Goal: Task Accomplishment & Management: Complete application form

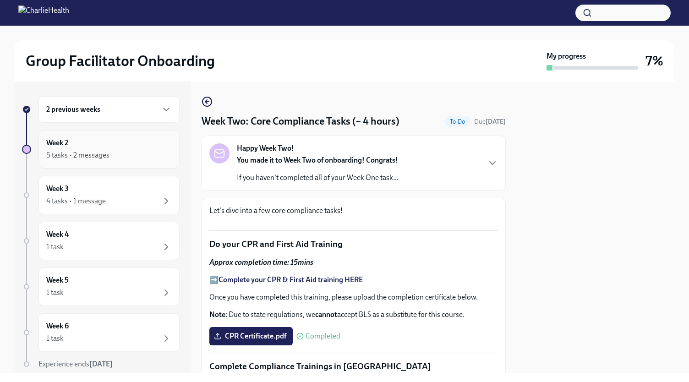
click at [80, 153] on div "5 tasks • 2 messages" at bounding box center [77, 155] width 63 height 10
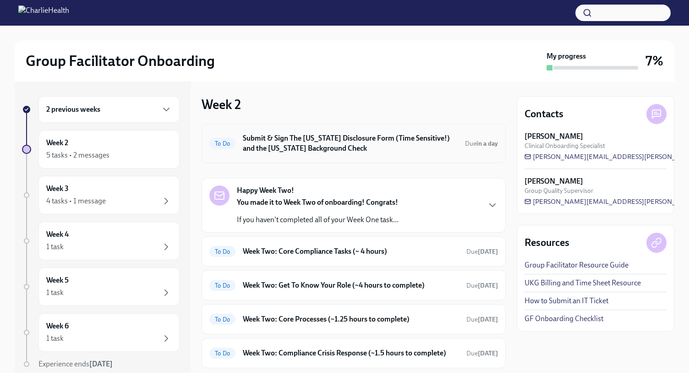
click at [324, 141] on h6 "Submit & Sign The [US_STATE] Disclosure Form (Time Sensitive!) and the [US_STAT…" at bounding box center [350, 143] width 215 height 20
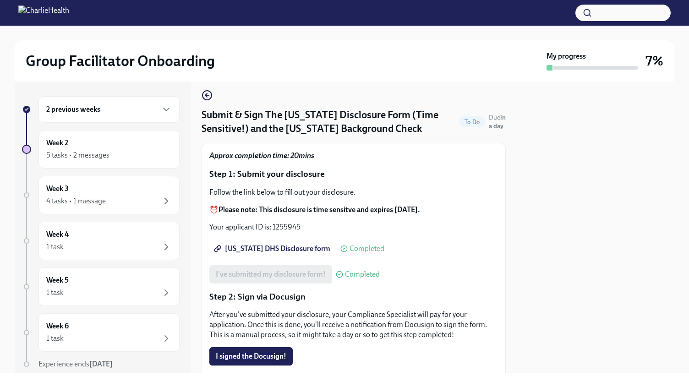
scroll to position [5, 0]
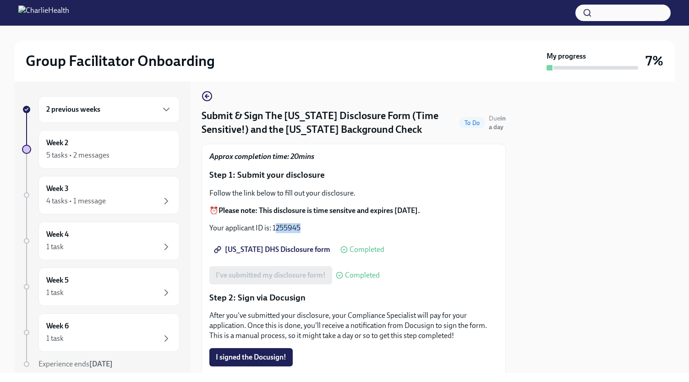
drag, startPoint x: 301, startPoint y: 228, endPoint x: 274, endPoint y: 226, distance: 26.7
click at [274, 226] on p "Your applicant ID is: 1255945" at bounding box center [353, 228] width 289 height 10
click at [307, 229] on p "Your applicant ID is: 1255945" at bounding box center [353, 228] width 289 height 10
drag, startPoint x: 307, startPoint y: 229, endPoint x: 274, endPoint y: 228, distance: 33.5
click at [274, 228] on p "Your applicant ID is: 1255945" at bounding box center [353, 228] width 289 height 10
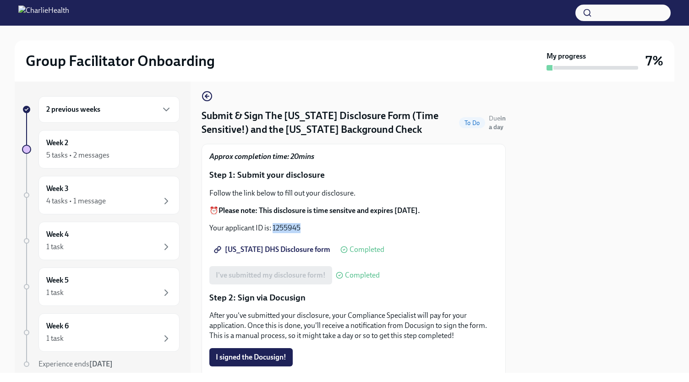
click at [274, 228] on p "Your applicant ID is: 1255945" at bounding box center [353, 228] width 289 height 10
drag, startPoint x: 301, startPoint y: 229, endPoint x: 272, endPoint y: 234, distance: 29.3
click at [272, 234] on div "Approx completion time: 20mins Step 1: Submit your disclosure Follow the link b…" at bounding box center [353, 374] width 289 height 445
click at [278, 231] on p "Your applicant ID is: 1255945" at bounding box center [353, 228] width 289 height 10
drag, startPoint x: 274, startPoint y: 229, endPoint x: 305, endPoint y: 223, distance: 31.2
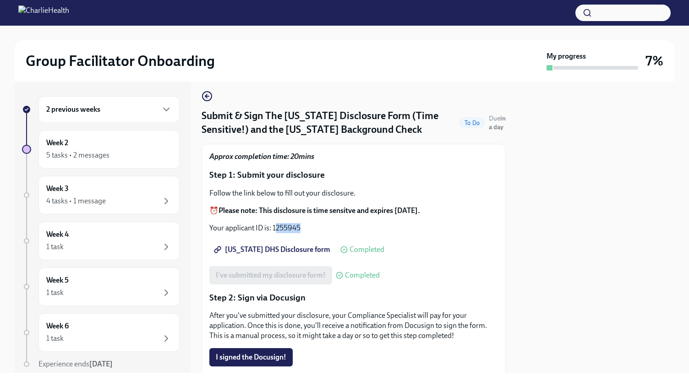
click at [305, 223] on p "Your applicant ID is: 1255945" at bounding box center [353, 228] width 289 height 10
drag, startPoint x: 298, startPoint y: 224, endPoint x: 272, endPoint y: 229, distance: 26.6
click at [272, 229] on p "Your applicant ID is: 1255945" at bounding box center [353, 228] width 289 height 10
click at [277, 229] on p "Your applicant ID is: 1255945" at bounding box center [353, 228] width 289 height 10
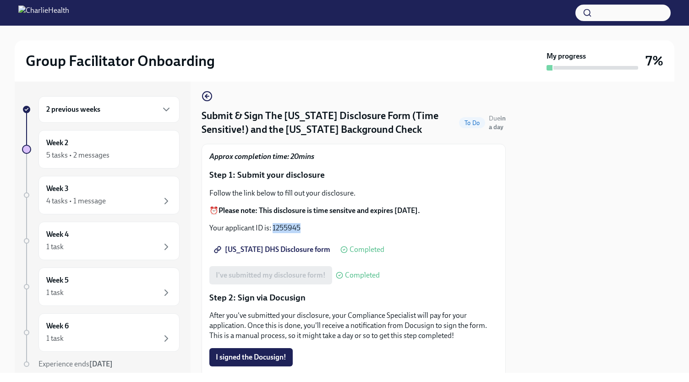
drag, startPoint x: 272, startPoint y: 230, endPoint x: 305, endPoint y: 225, distance: 33.4
click at [305, 225] on p "Your applicant ID is: 1255945" at bounding box center [353, 228] width 289 height 10
click at [290, 225] on p "Your applicant ID is: 1255945" at bounding box center [353, 228] width 289 height 10
drag, startPoint x: 274, startPoint y: 229, endPoint x: 296, endPoint y: 229, distance: 22.5
click at [296, 229] on p "Your applicant ID is: 1255945" at bounding box center [353, 228] width 289 height 10
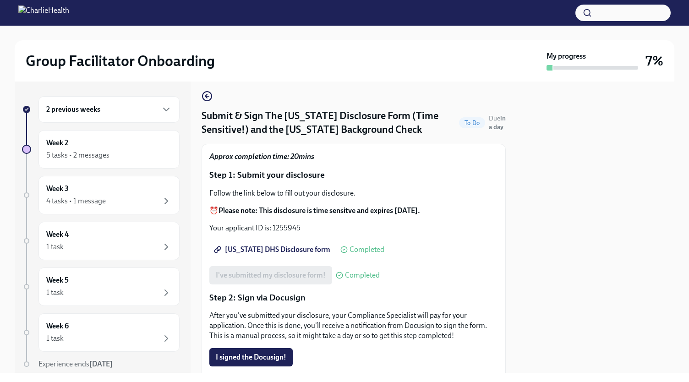
click at [312, 230] on p "Your applicant ID is: 1255945" at bounding box center [353, 228] width 289 height 10
drag, startPoint x: 311, startPoint y: 230, endPoint x: 272, endPoint y: 230, distance: 38.5
click at [272, 230] on p "Your applicant ID is: 1255945" at bounding box center [353, 228] width 289 height 10
copy p "1255945"
click at [275, 253] on span "[US_STATE] DHS Disclosure form" at bounding box center [273, 249] width 115 height 9
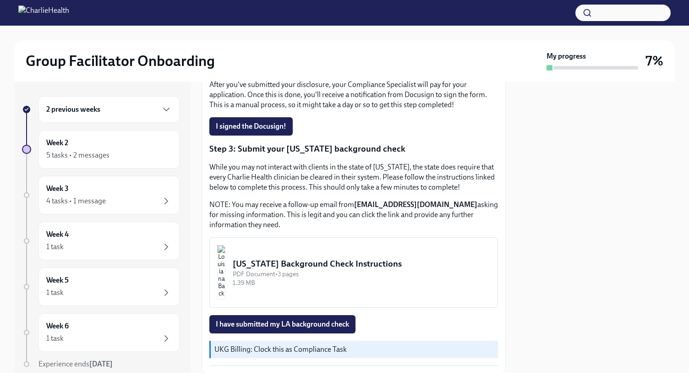
scroll to position [266, 0]
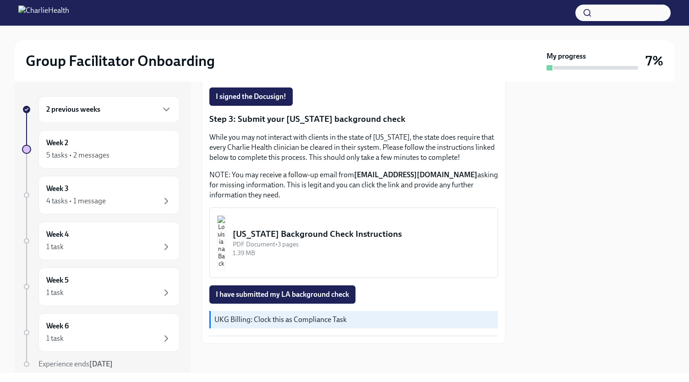
click at [225, 254] on img "button" at bounding box center [221, 242] width 8 height 55
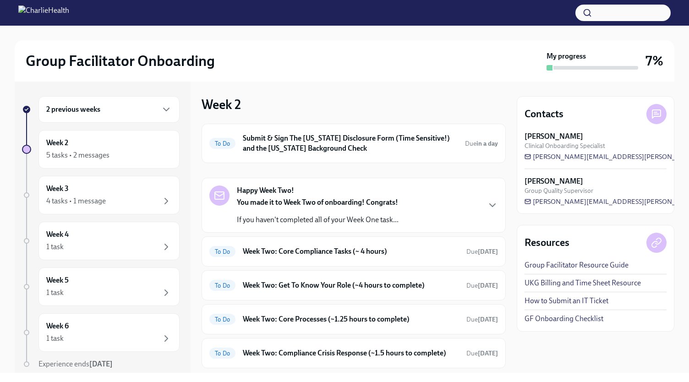
click at [268, 198] on strong "You made it to Week Two of onboarding! Congrats!" at bounding box center [317, 202] width 161 height 9
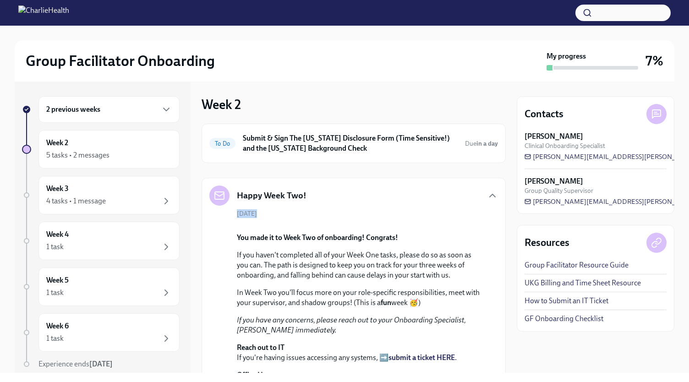
drag, startPoint x: 496, startPoint y: 201, endPoint x: 499, endPoint y: 224, distance: 23.2
click at [499, 224] on div "Week 2 To Do Submit & Sign The Utah Disclosure Form (Time Sensitive!) and the L…" at bounding box center [354, 227] width 304 height 291
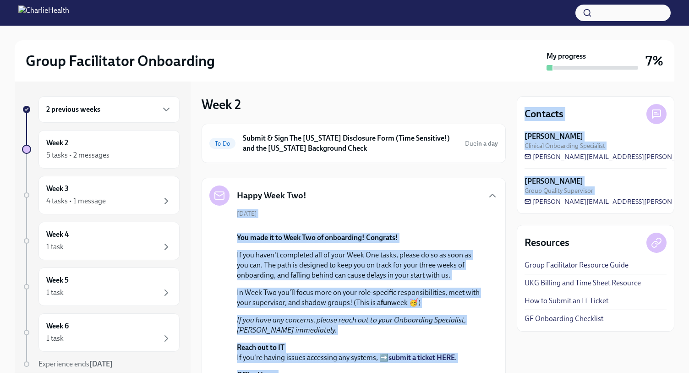
drag, startPoint x: 506, startPoint y: 203, endPoint x: 514, endPoint y: 242, distance: 39.8
click at [514, 242] on div "2 previous weeks Week 2 5 tasks • 2 messages Week 3 4 tasks • 1 message Week 4 …" at bounding box center [345, 227] width 660 height 291
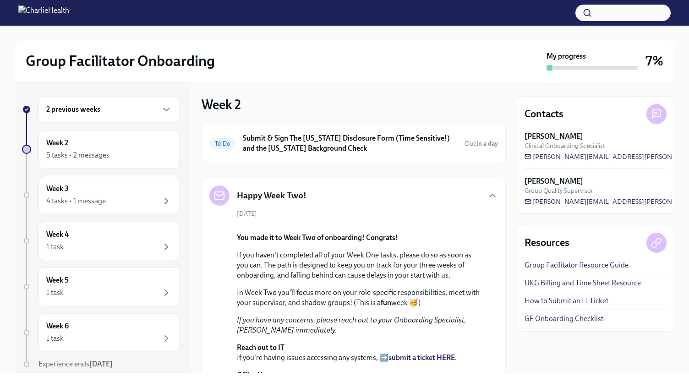
click at [507, 189] on div "2 previous weeks Week 2 5 tasks • 2 messages Week 3 4 tasks • 1 message Week 4 …" at bounding box center [345, 227] width 660 height 291
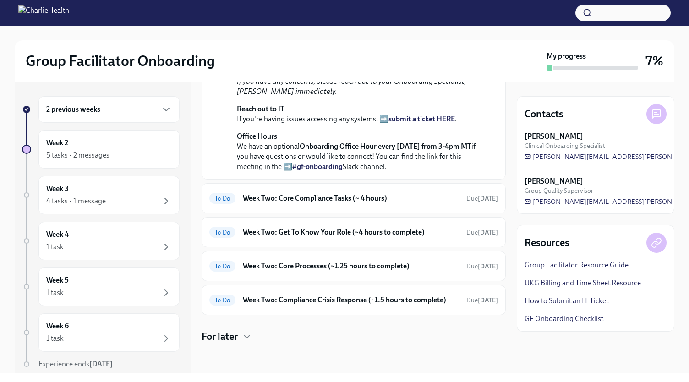
scroll to position [293, 0]
click at [325, 203] on h6 "Week Two: Core Compliance Tasks (~ 4 hours)" at bounding box center [351, 198] width 216 height 10
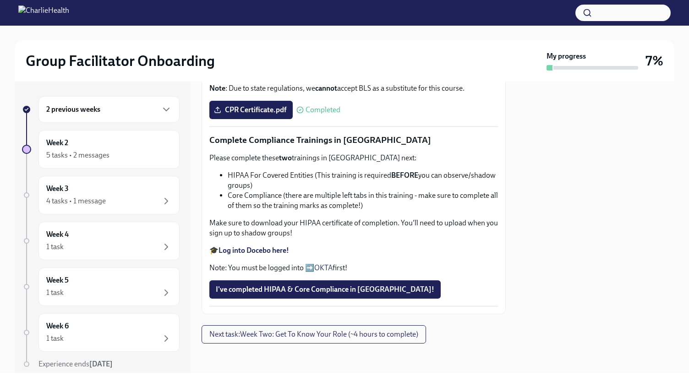
scroll to position [508, 0]
click at [268, 249] on strong "Log into Docebo here!" at bounding box center [254, 250] width 71 height 9
